Goal: Information Seeking & Learning: Learn about a topic

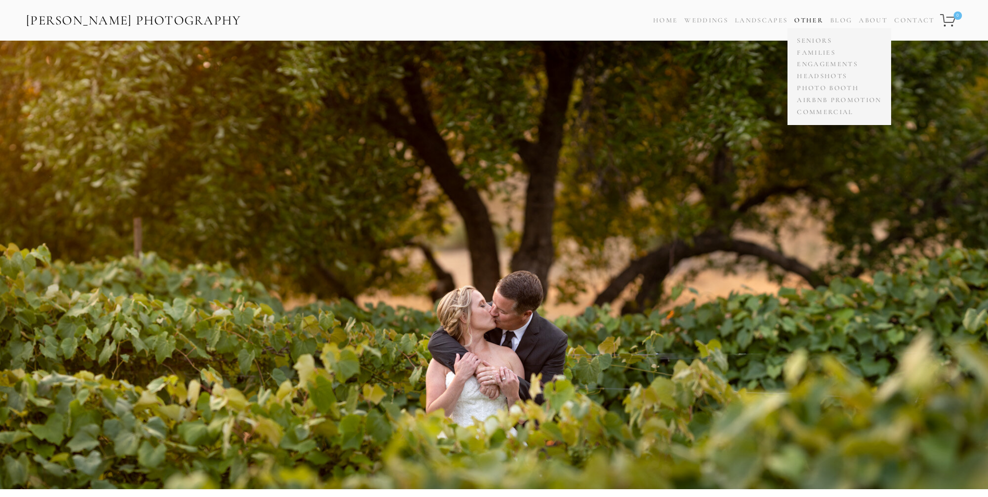
click at [809, 17] on link "Other" at bounding box center [808, 20] width 29 height 8
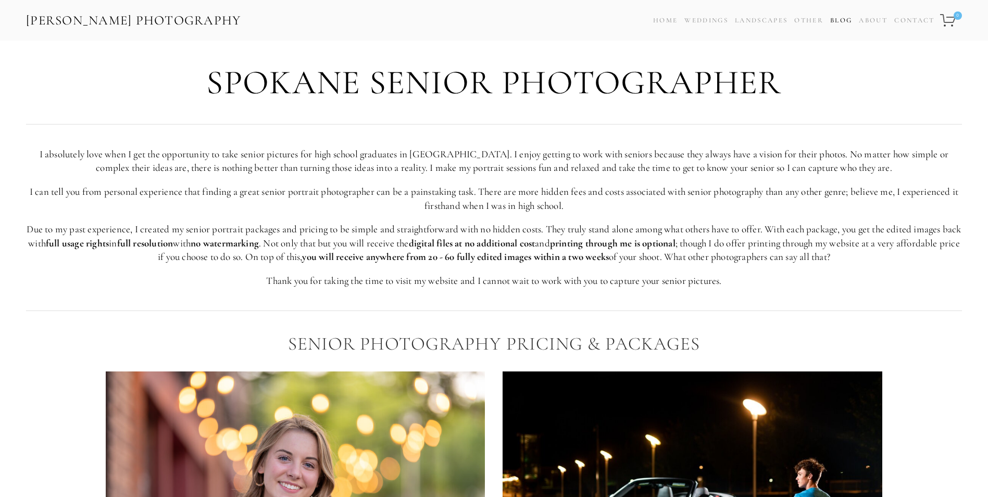
click at [842, 21] on link "Blog" at bounding box center [841, 20] width 22 height 15
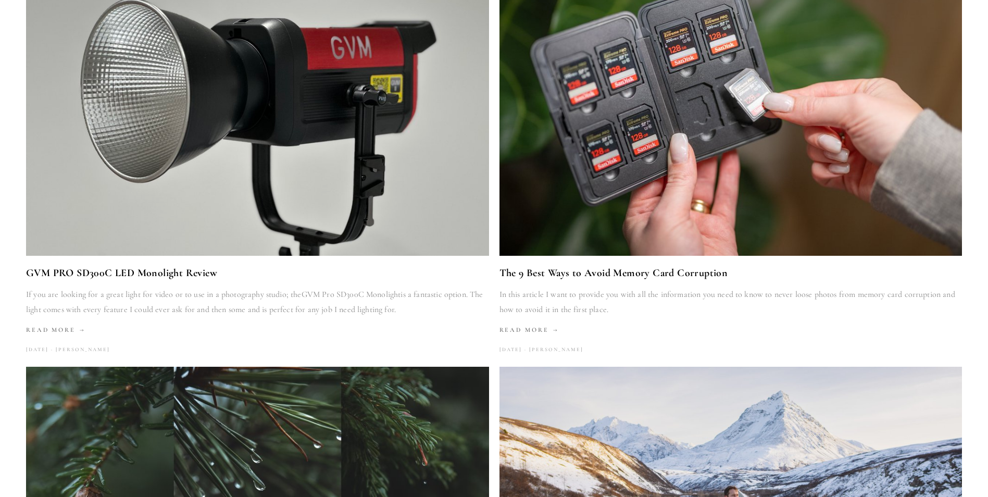
scroll to position [521, 0]
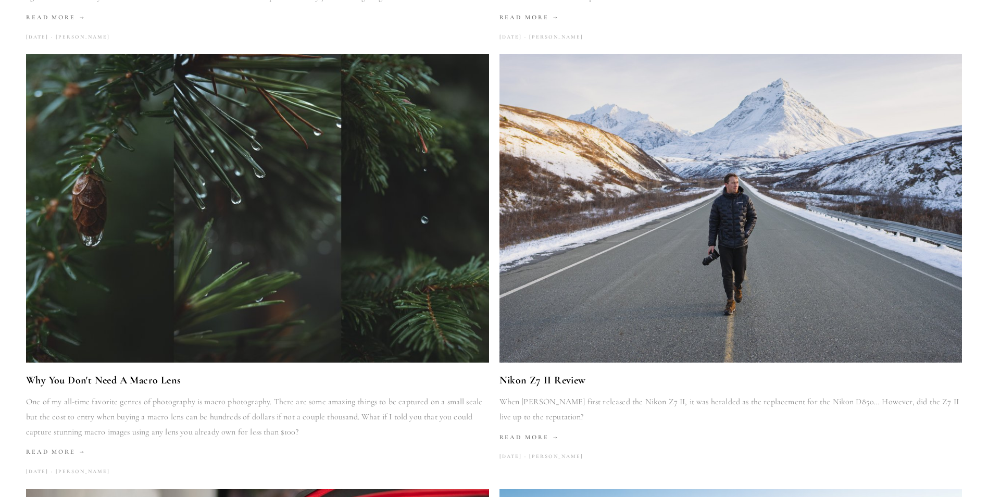
click at [226, 224] on img at bounding box center [257, 208] width 493 height 308
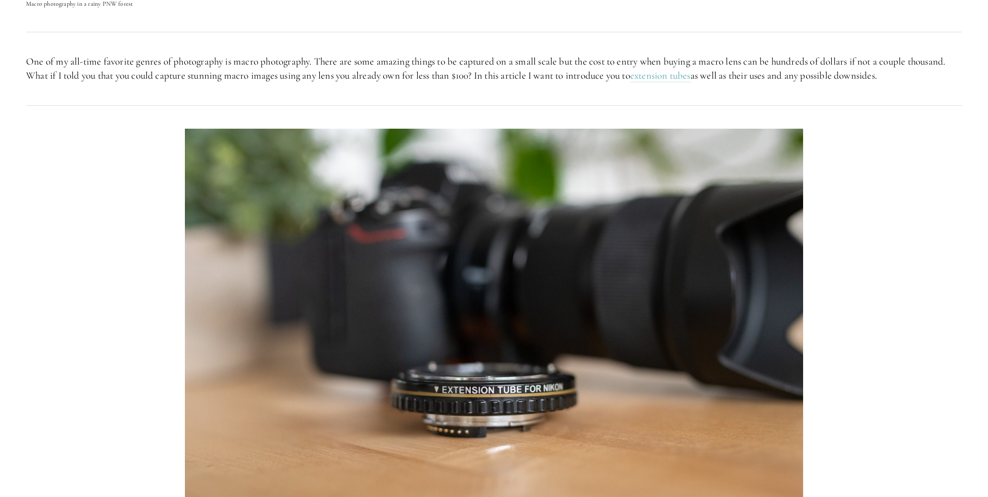
scroll to position [416, 0]
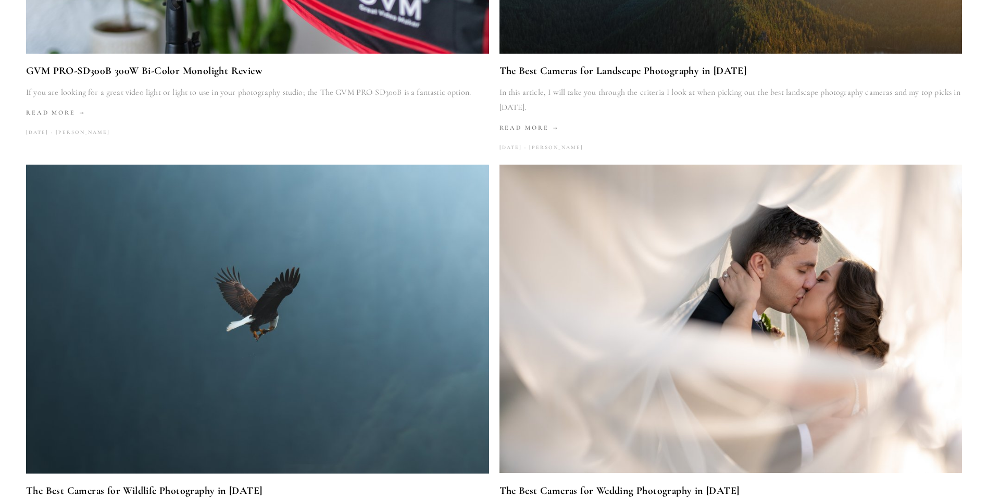
scroll to position [1301, 0]
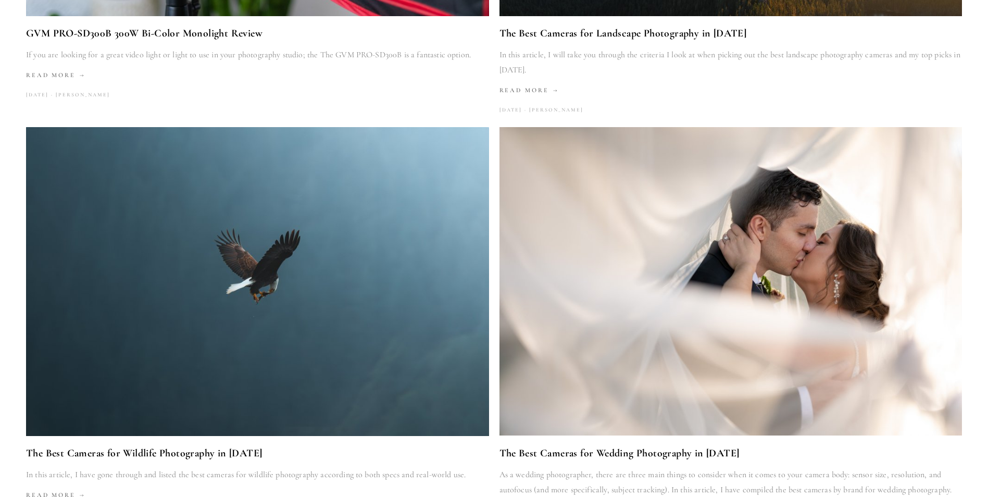
click at [241, 302] on img at bounding box center [257, 281] width 463 height 309
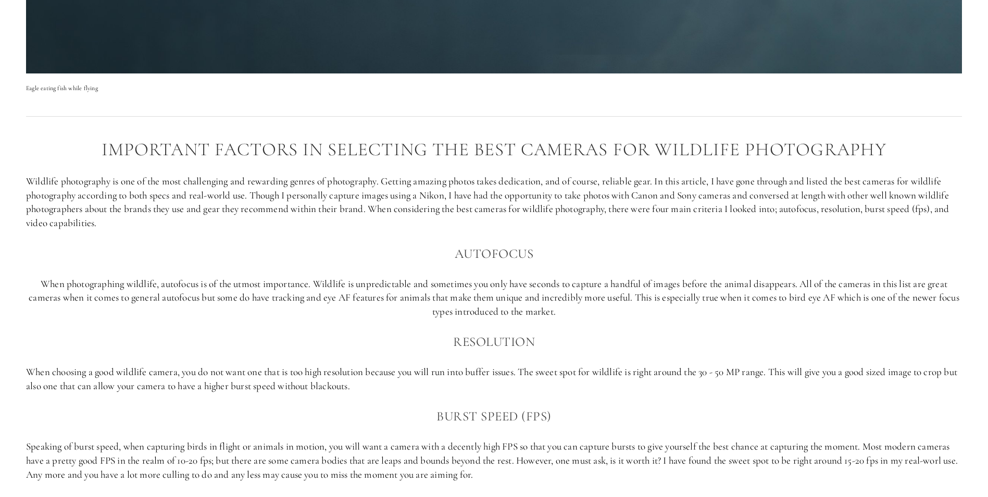
scroll to position [729, 0]
